Goal: Use online tool/utility

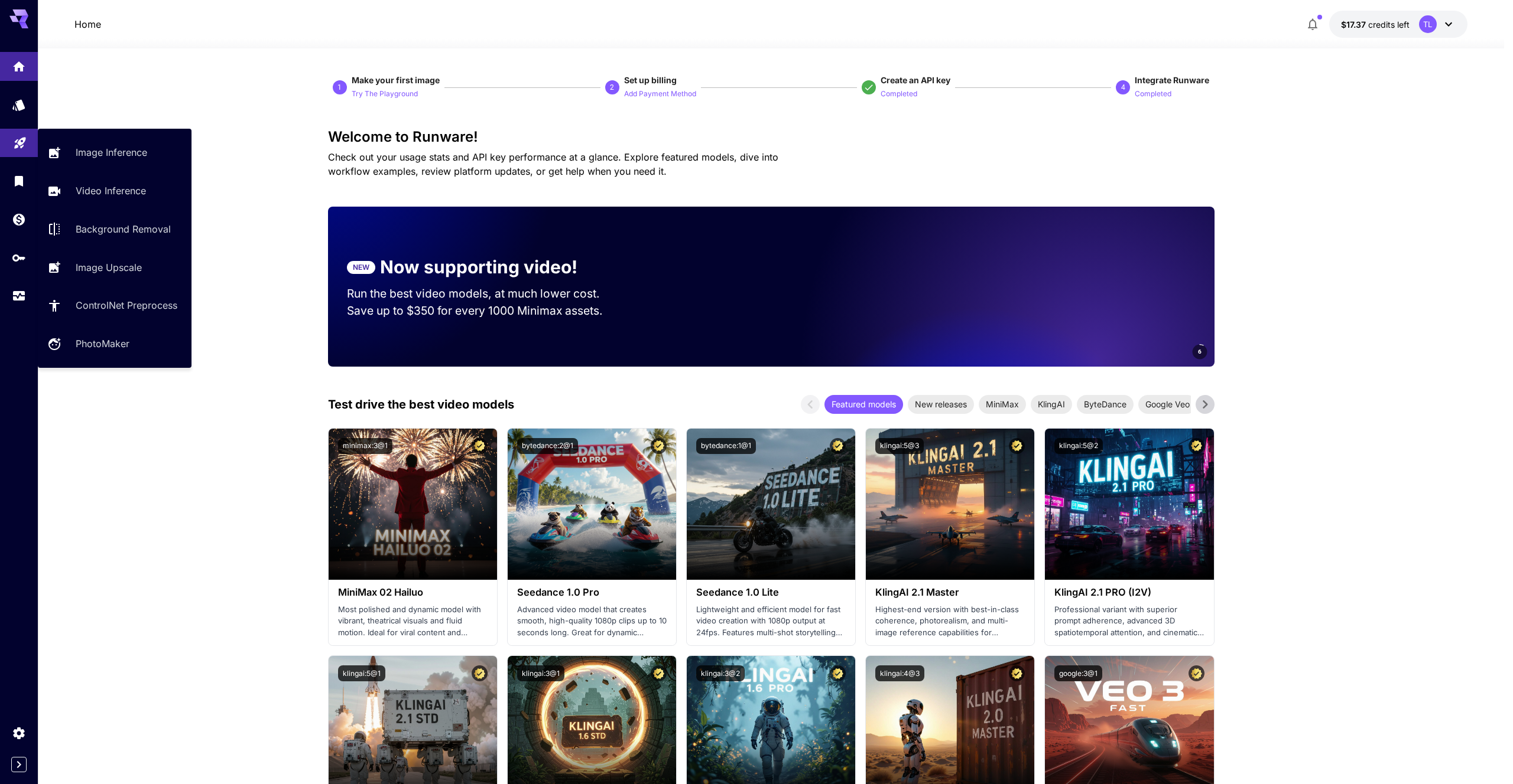
click at [27, 145] on link at bounding box center [19, 143] width 38 height 29
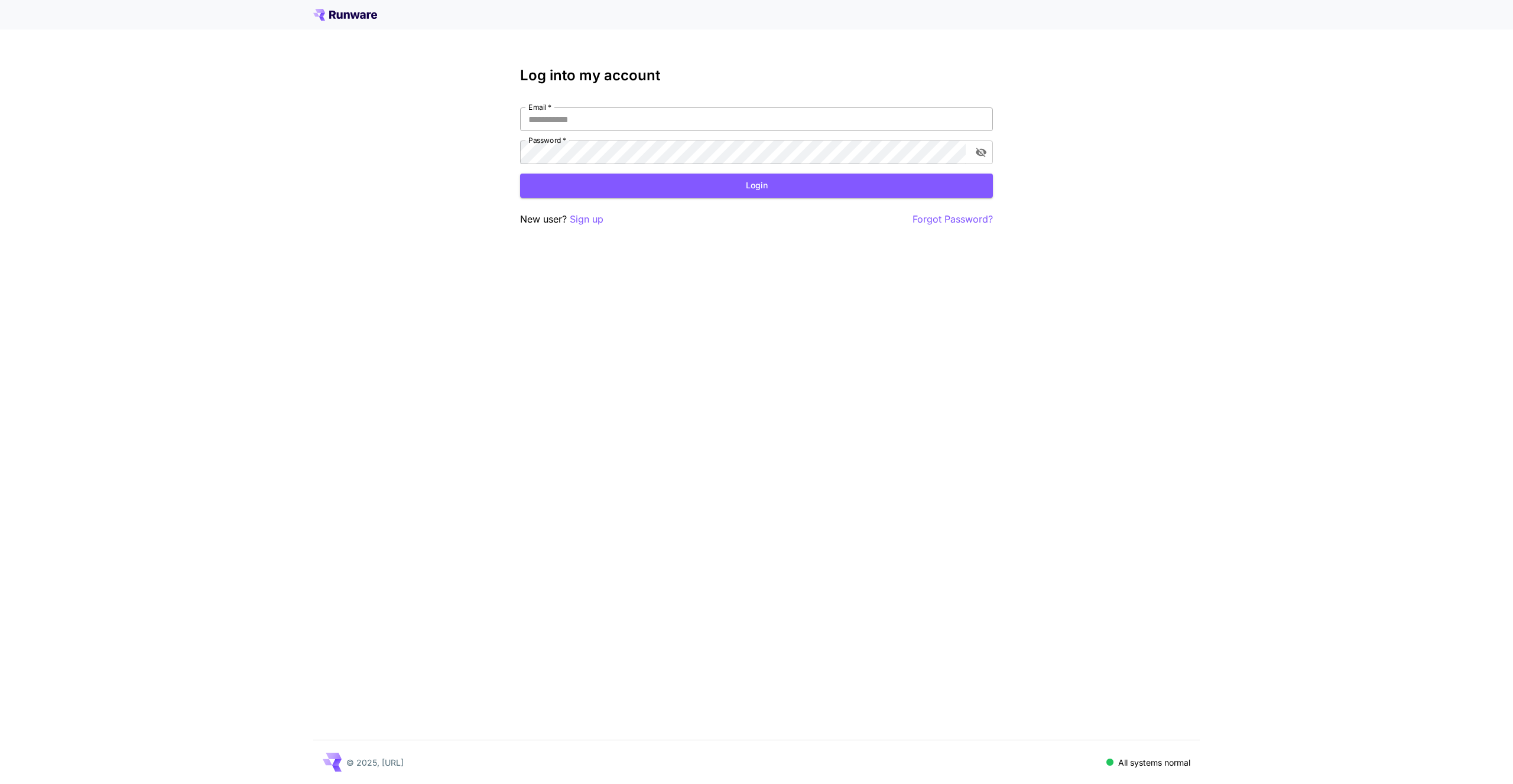
drag, startPoint x: 646, startPoint y: 120, endPoint x: 670, endPoint y: 119, distance: 24.0
click at [664, 120] on input "Email   *" at bounding box center [757, 119] width 473 height 24
click at [670, 119] on input "Email   *" at bounding box center [757, 119] width 473 height 24
type input "**********"
click at [757, 182] on button "Login" at bounding box center [757, 185] width 473 height 24
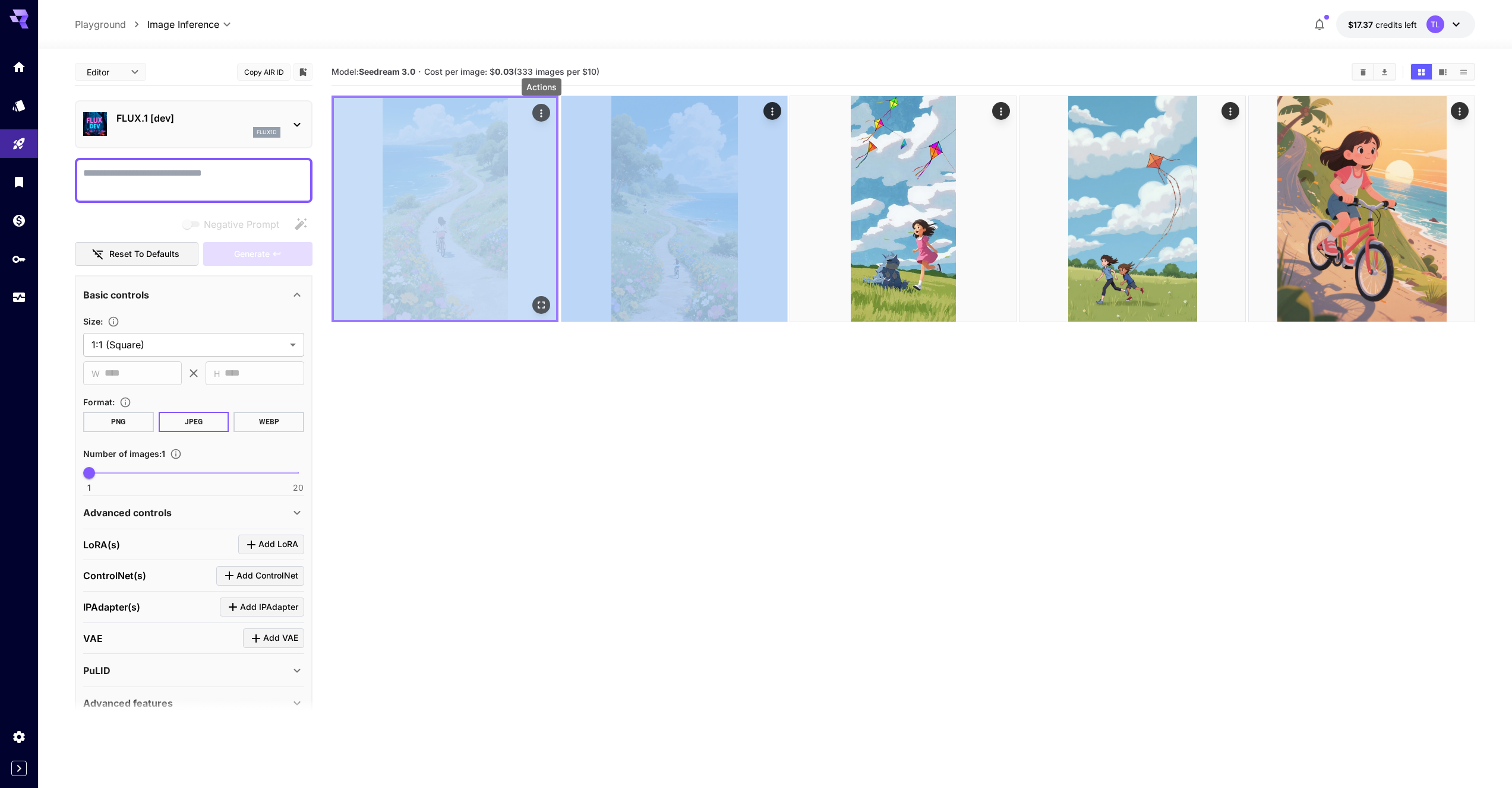
click at [544, 114] on icon "Actions" at bounding box center [540, 113] width 12 height 12
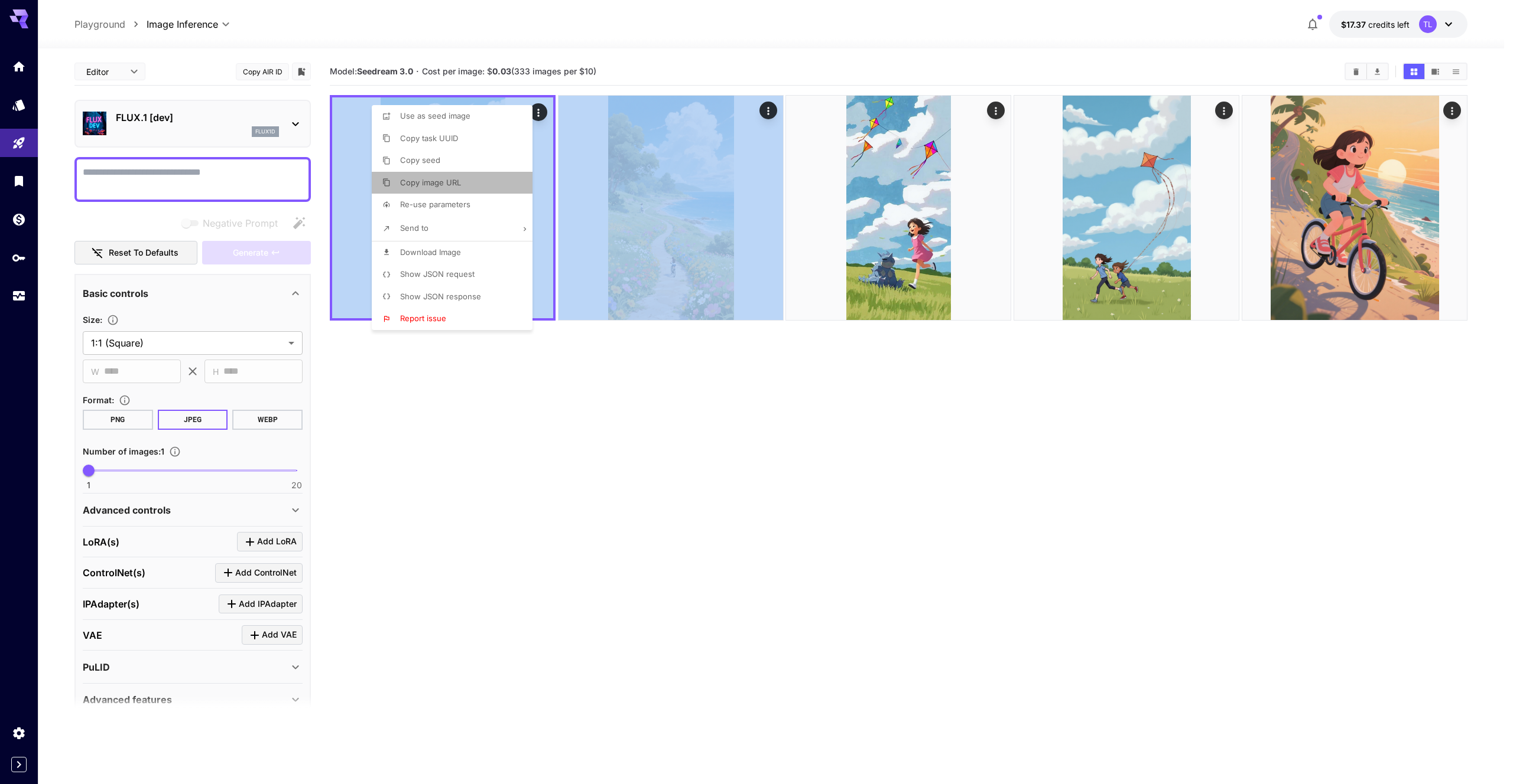
click at [444, 183] on span "Copy image URL" at bounding box center [430, 183] width 61 height 9
click at [444, 183] on li "Copy image URL" at bounding box center [455, 183] width 168 height 22
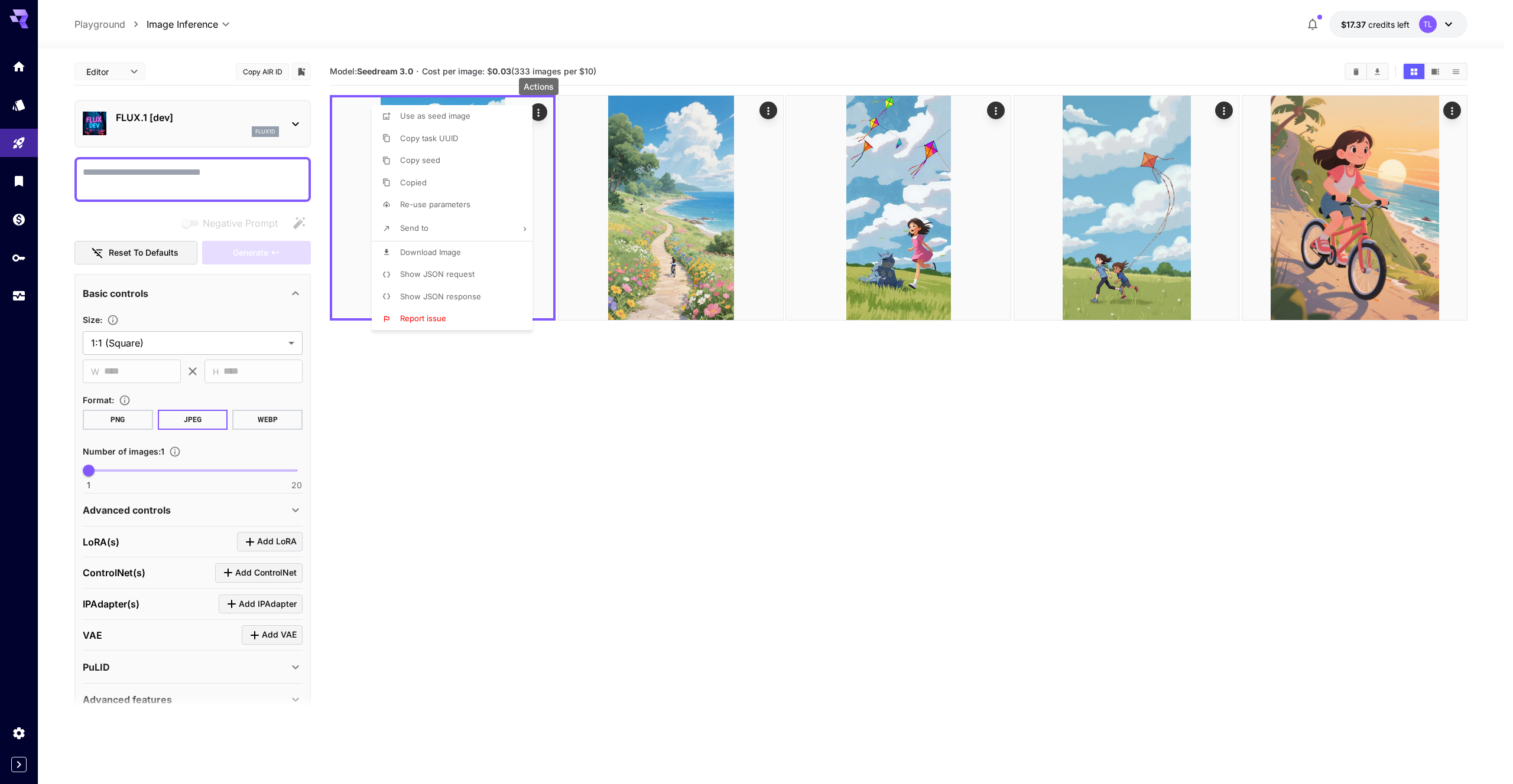
click at [561, 485] on div at bounding box center [756, 392] width 1513 height 784
